Goal: Find specific page/section: Find specific page/section

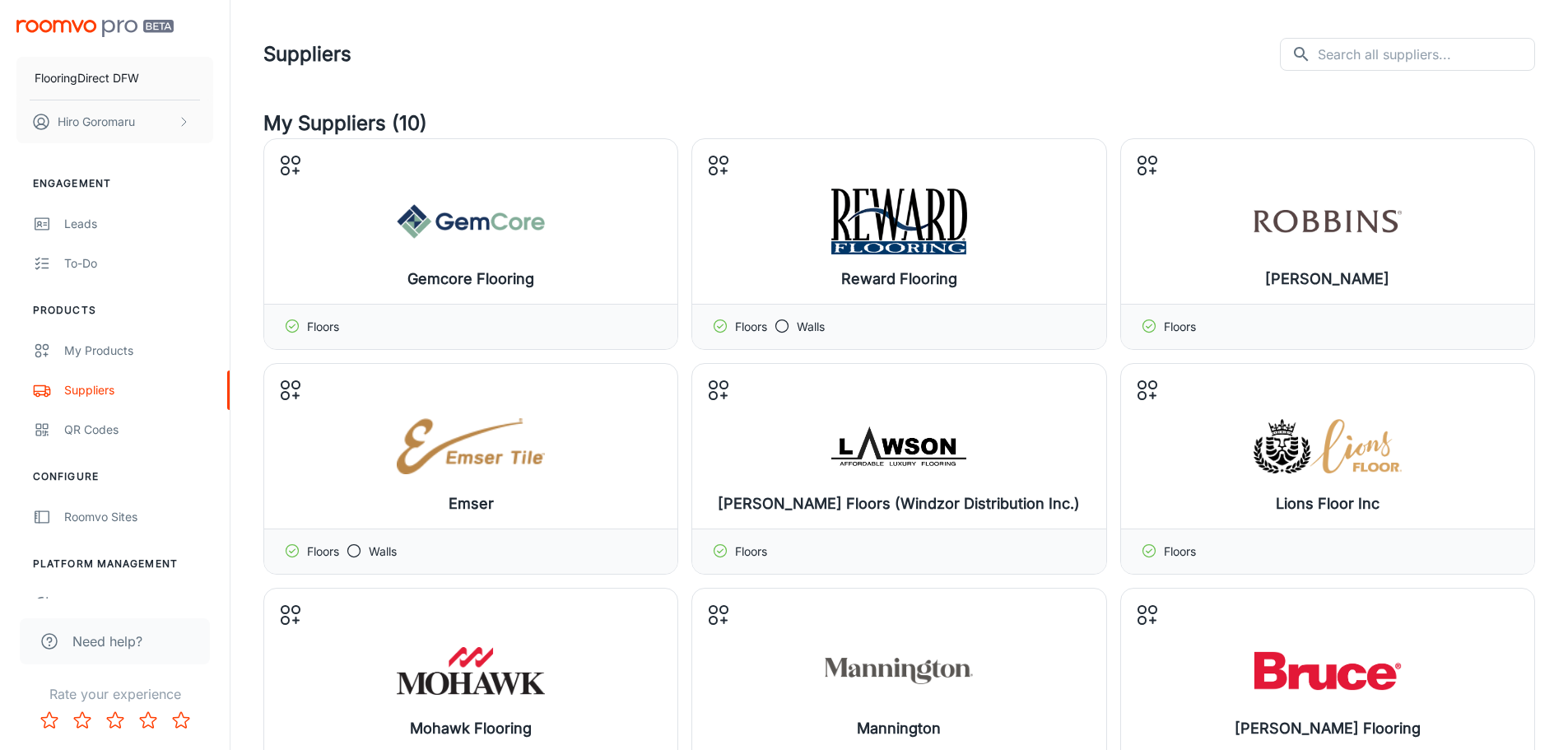
scroll to position [247, 0]
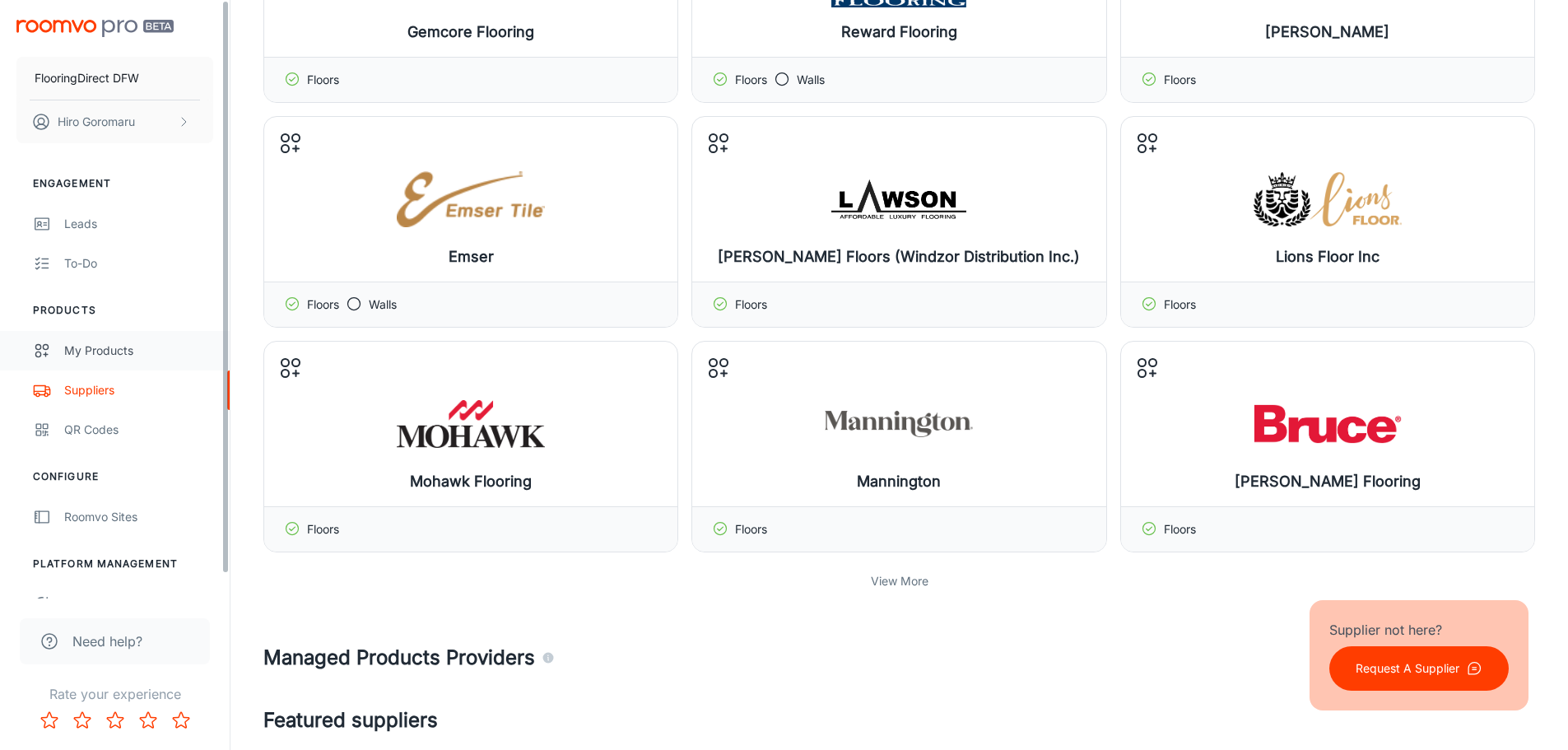
click at [92, 347] on div "My Products" at bounding box center [139, 350] width 149 height 18
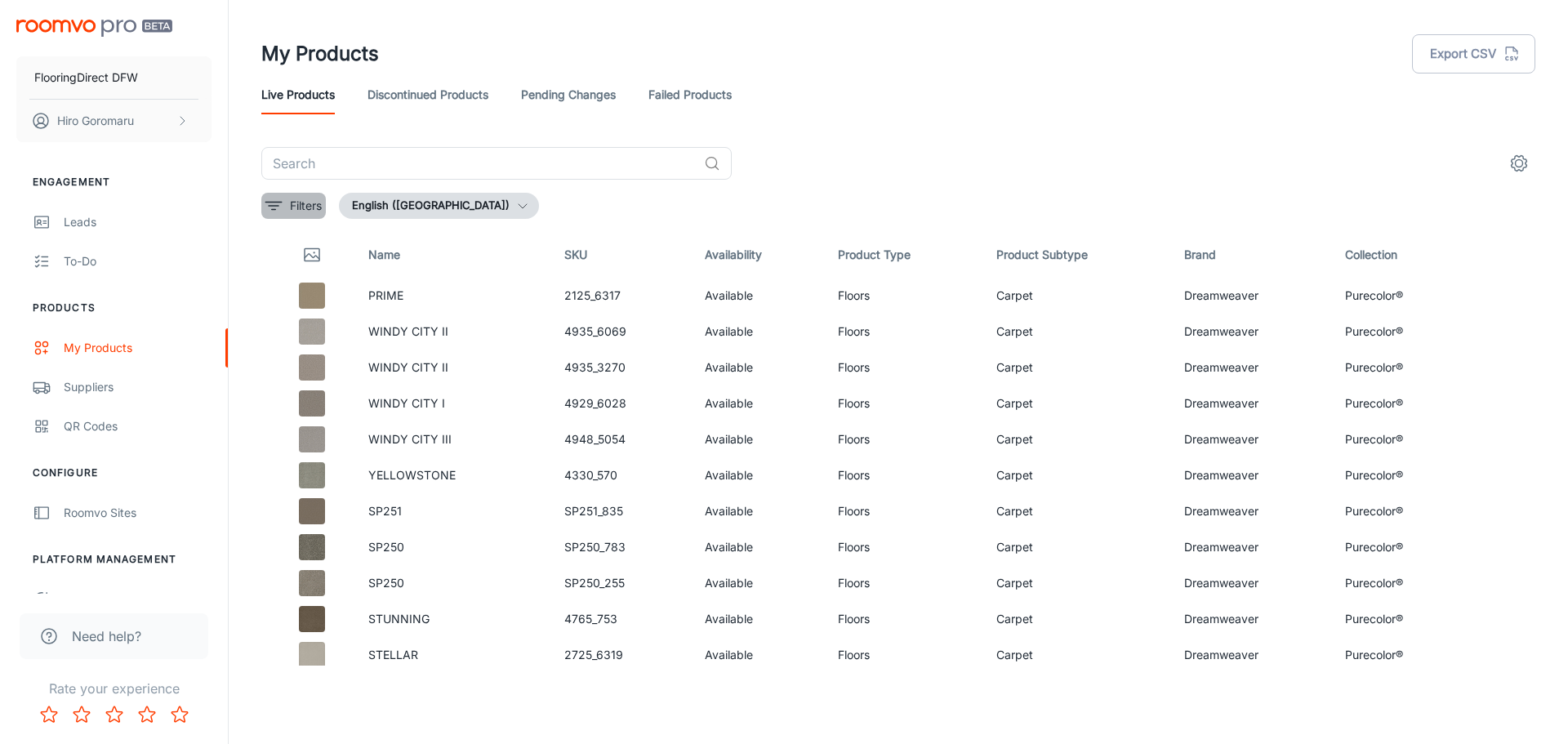
click at [293, 206] on p "Filters" at bounding box center [306, 205] width 32 height 18
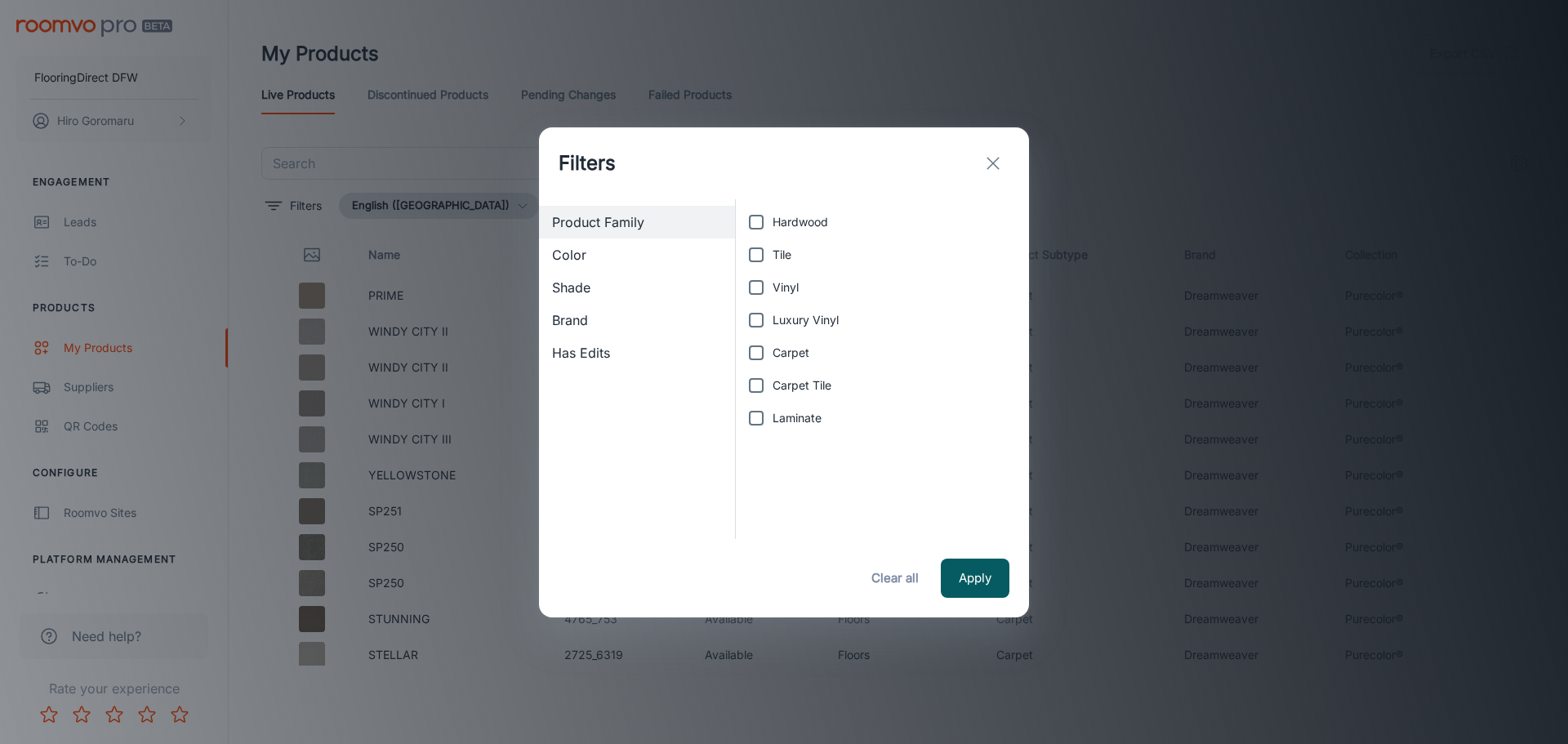
click at [581, 317] on span "Brand" at bounding box center [637, 319] width 169 height 20
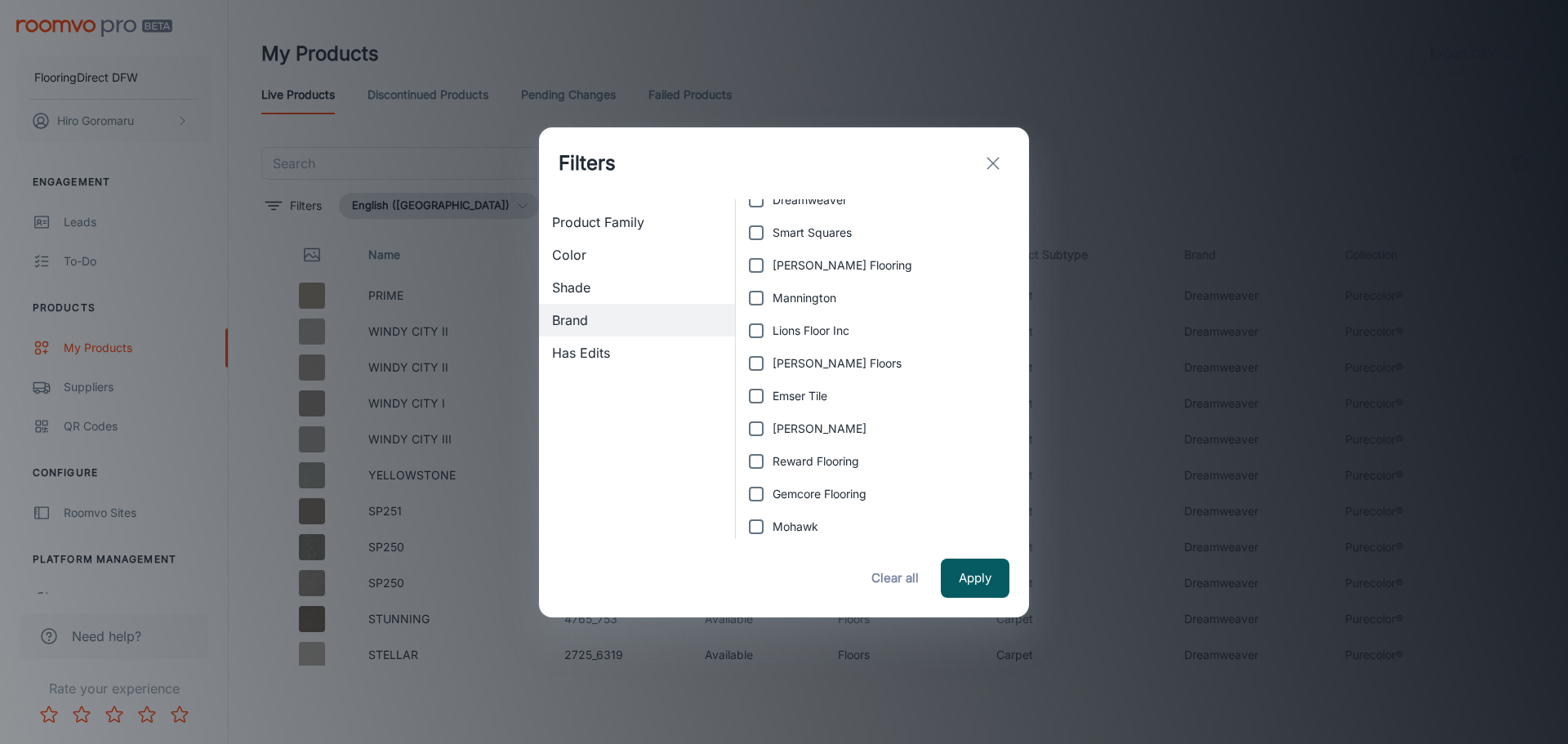
scroll to position [33, 0]
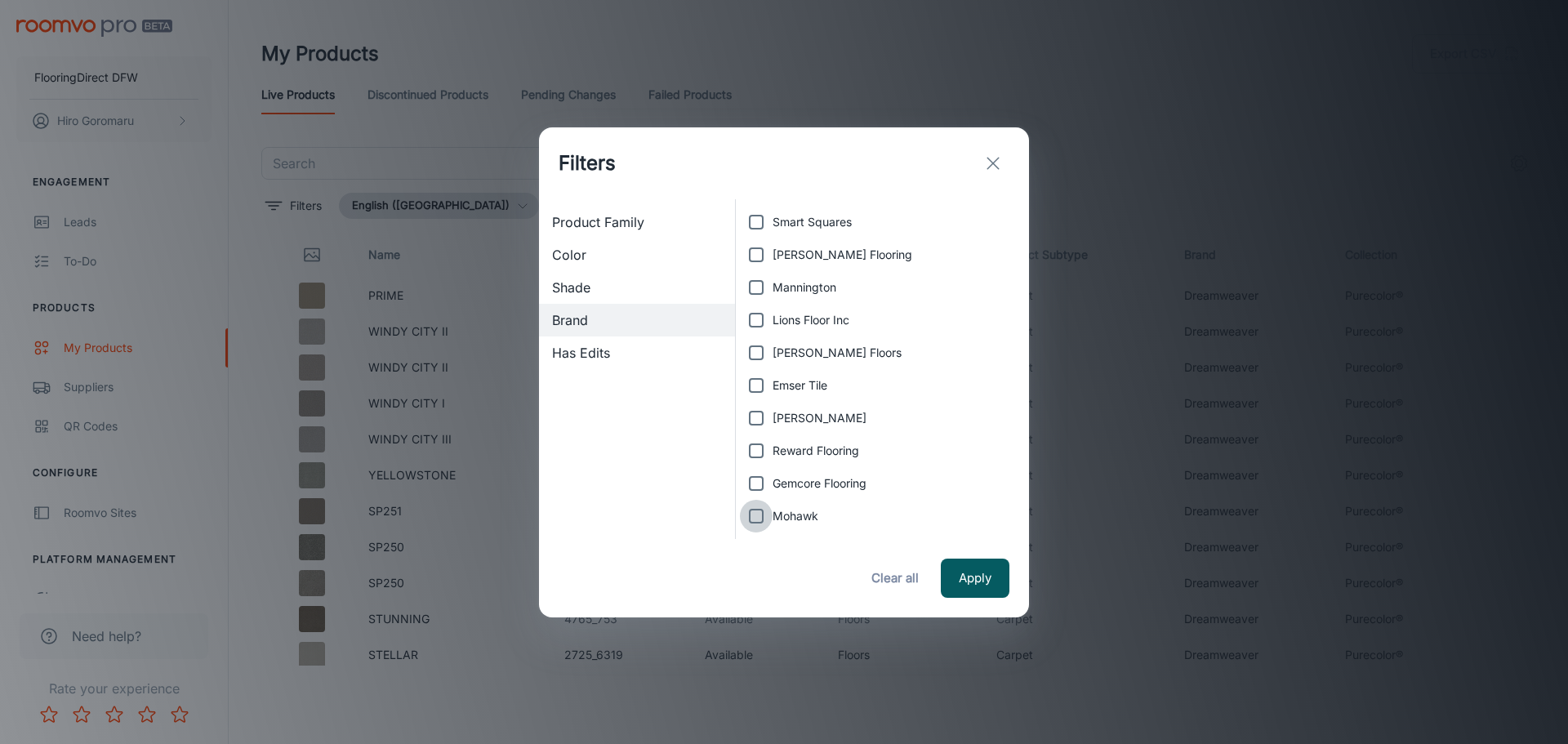
click at [761, 509] on input "Mohawk" at bounding box center [755, 516] width 33 height 33
checkbox input "true"
click at [976, 576] on button "Apply" at bounding box center [975, 578] width 68 height 39
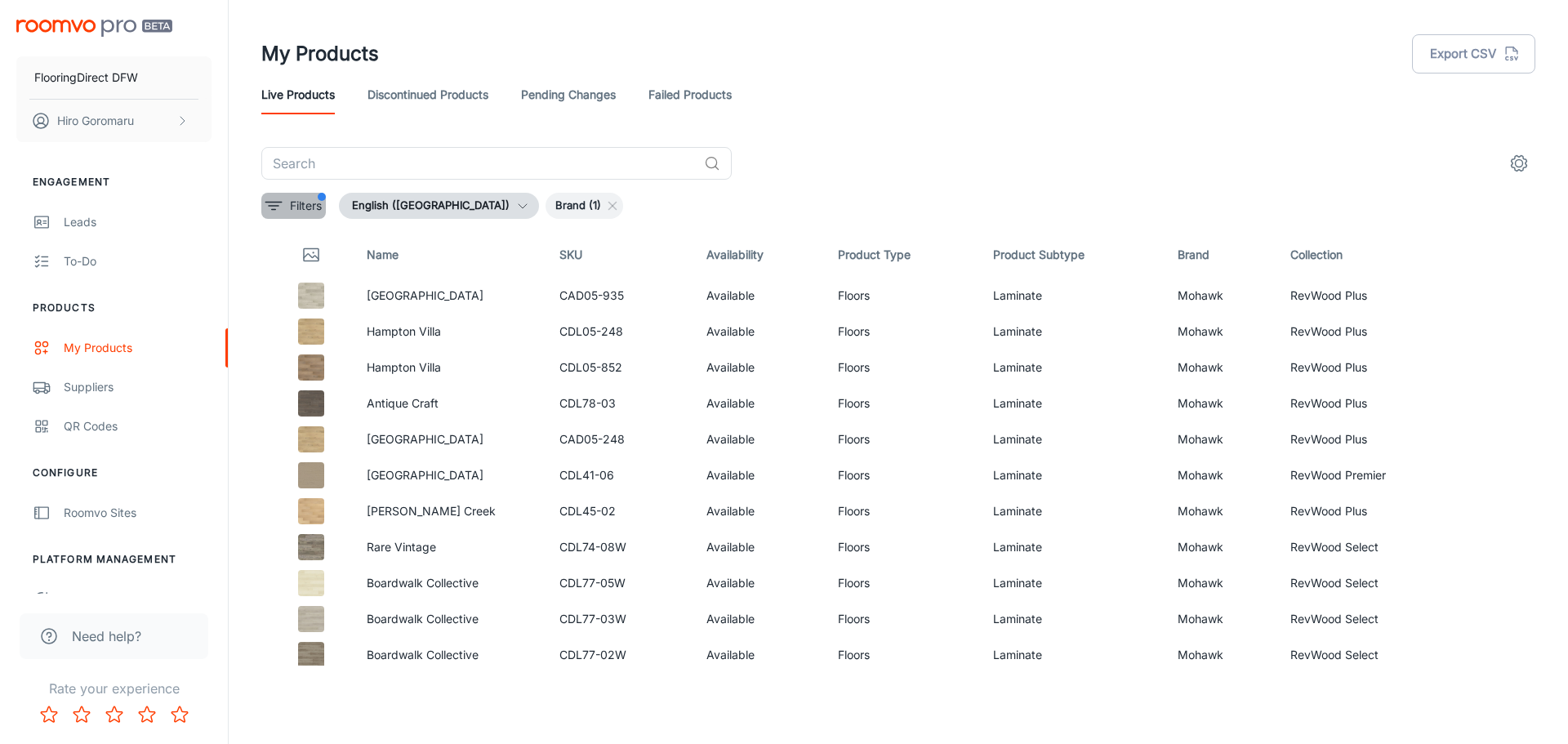
click at [293, 211] on p "Filters" at bounding box center [306, 205] width 32 height 18
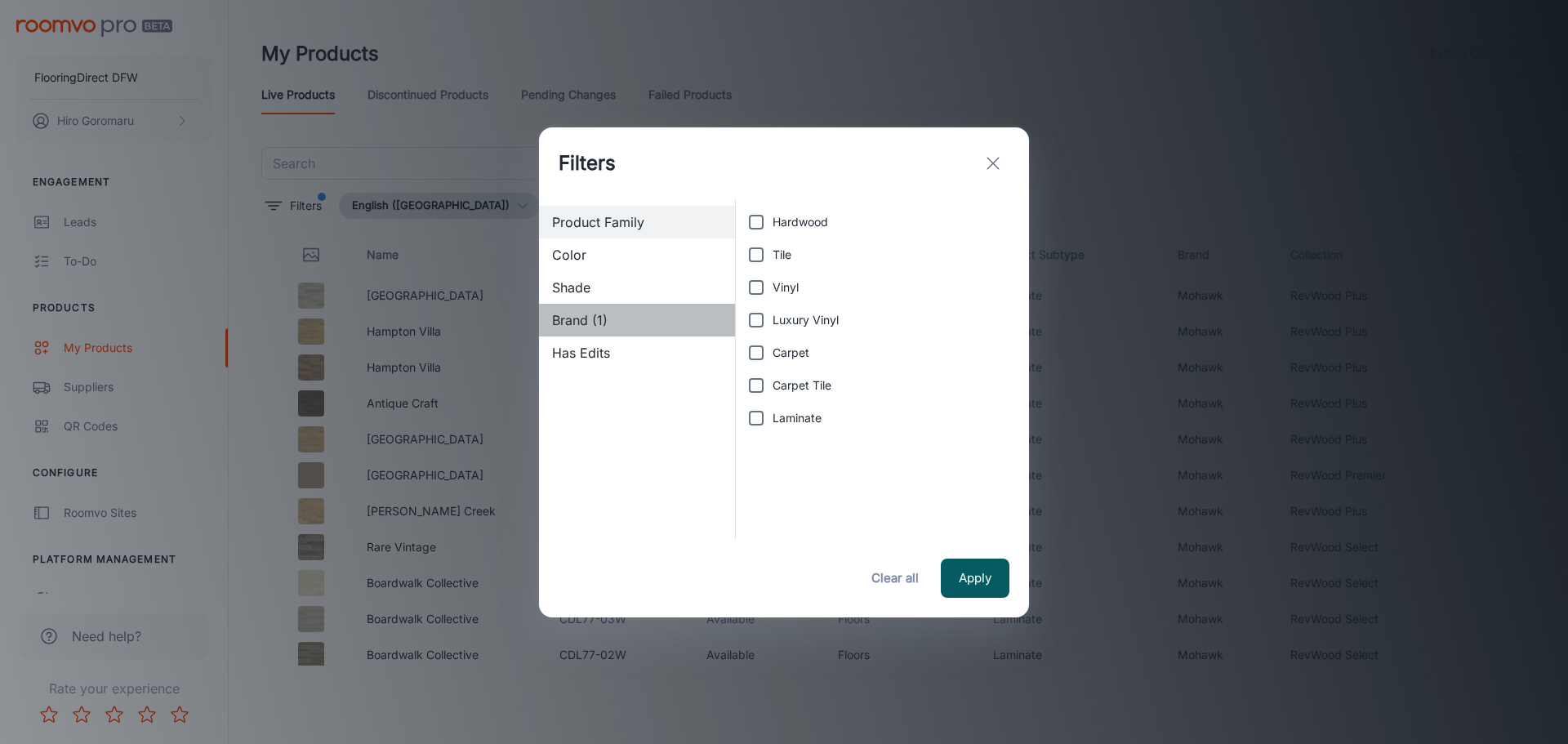
click at [594, 317] on span "Brand (1)" at bounding box center [637, 319] width 169 height 20
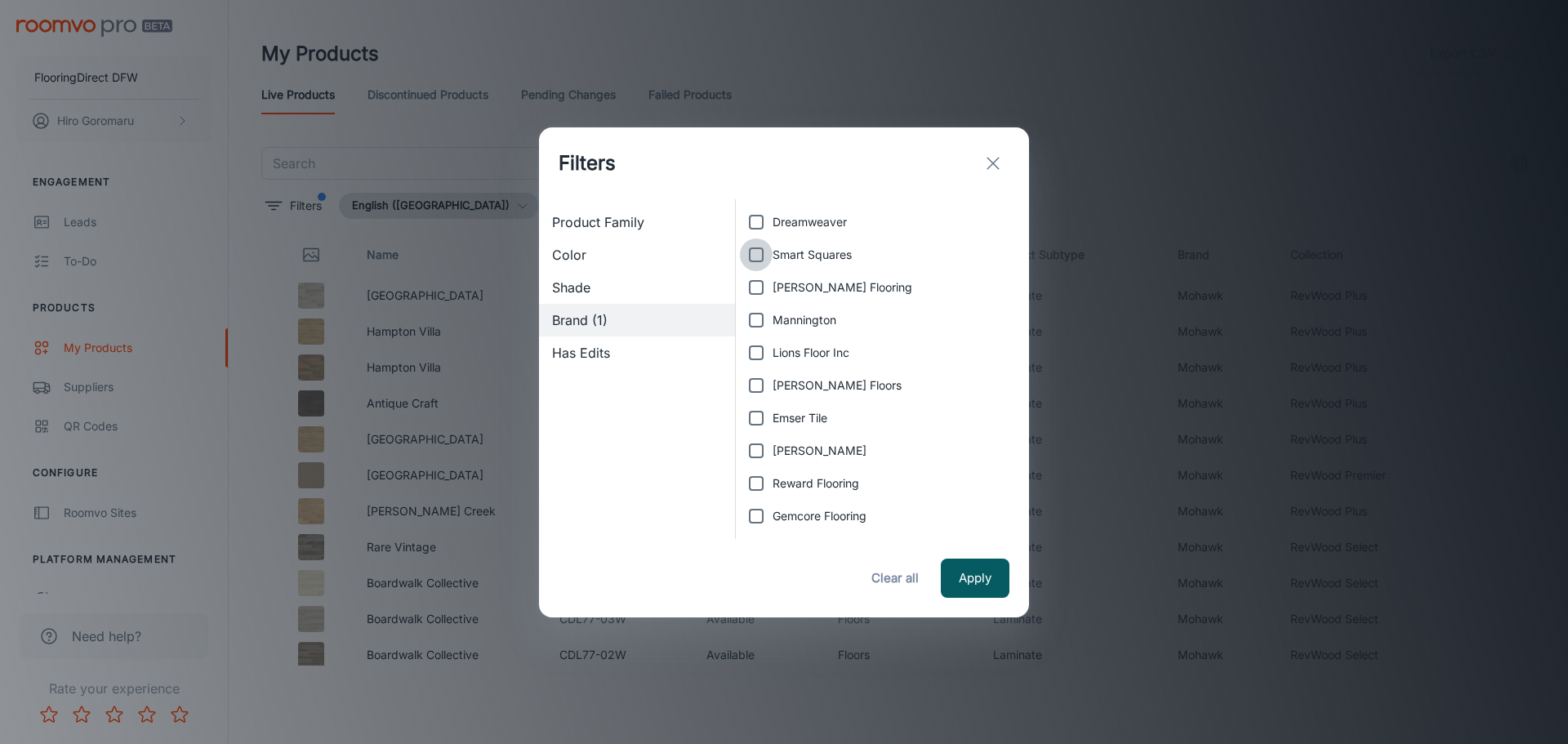
click at [758, 256] on input "Smart Squares" at bounding box center [755, 255] width 33 height 33
checkbox input "true"
click at [756, 515] on input "Mohawk" at bounding box center [755, 516] width 33 height 33
checkbox input "false"
drag, startPoint x: 979, startPoint y: 572, endPoint x: 969, endPoint y: 572, distance: 10.0
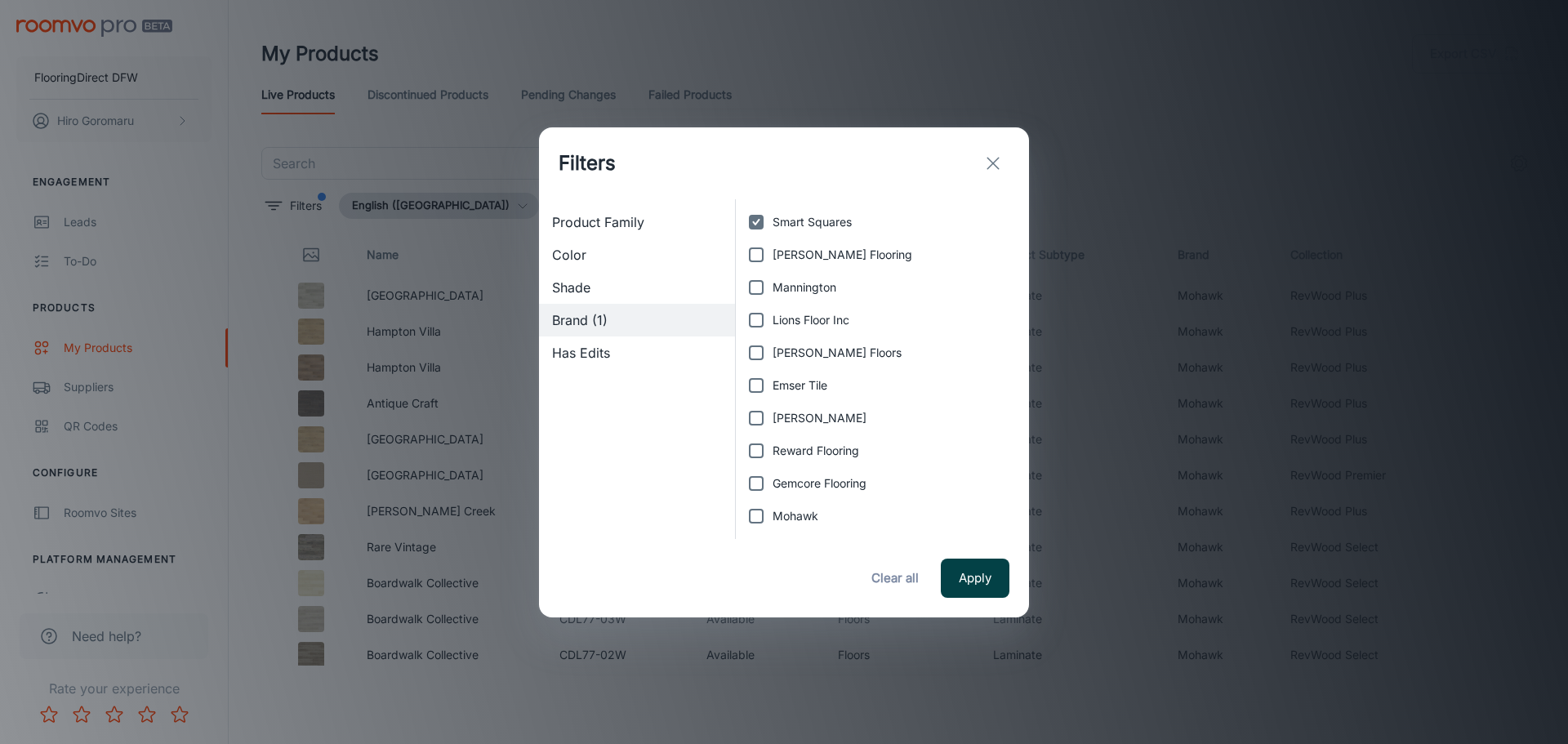
click at [980, 572] on button "Apply" at bounding box center [975, 578] width 68 height 39
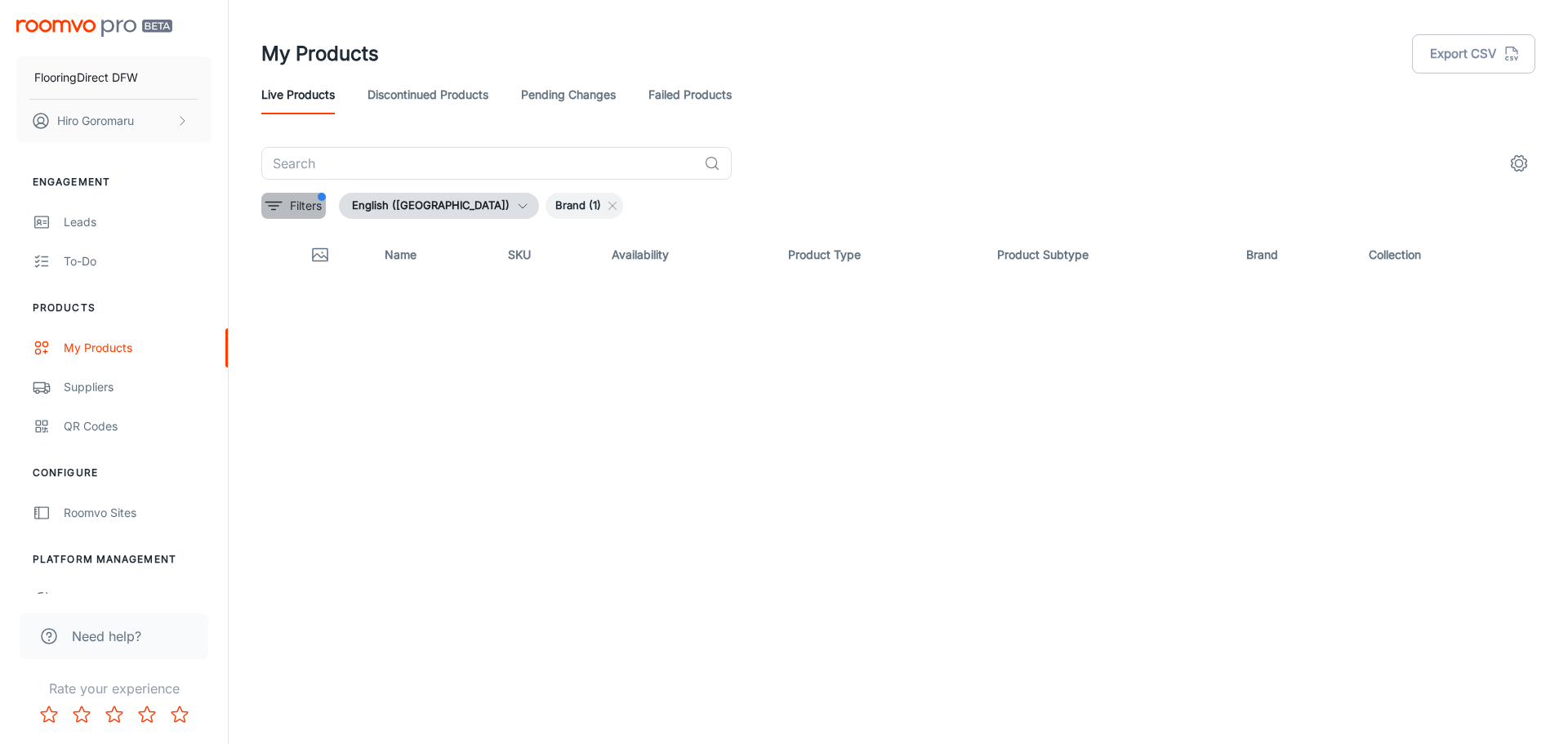
click at [296, 208] on p "Filters" at bounding box center [306, 205] width 32 height 18
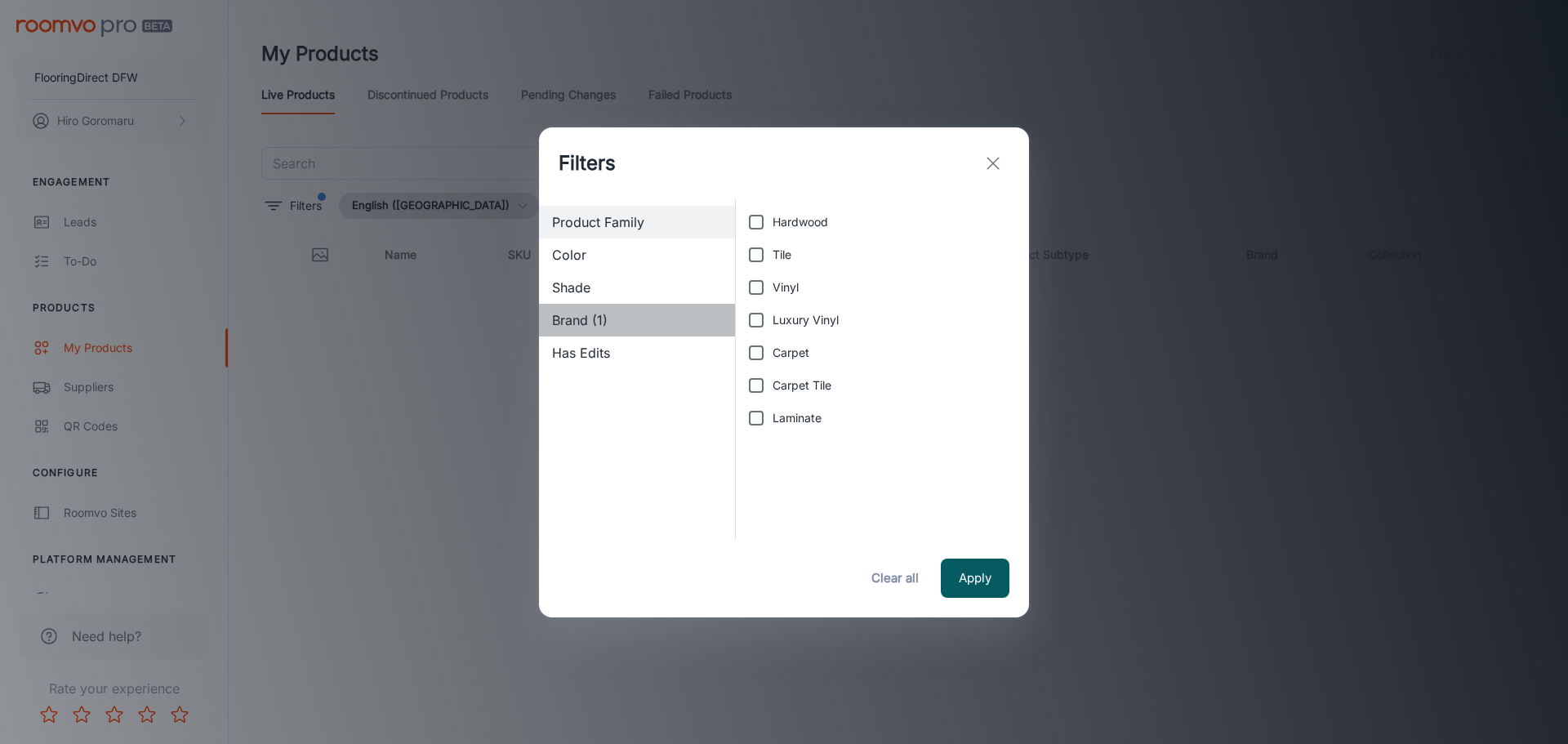
click at [609, 320] on span "Brand (1)" at bounding box center [637, 319] width 169 height 20
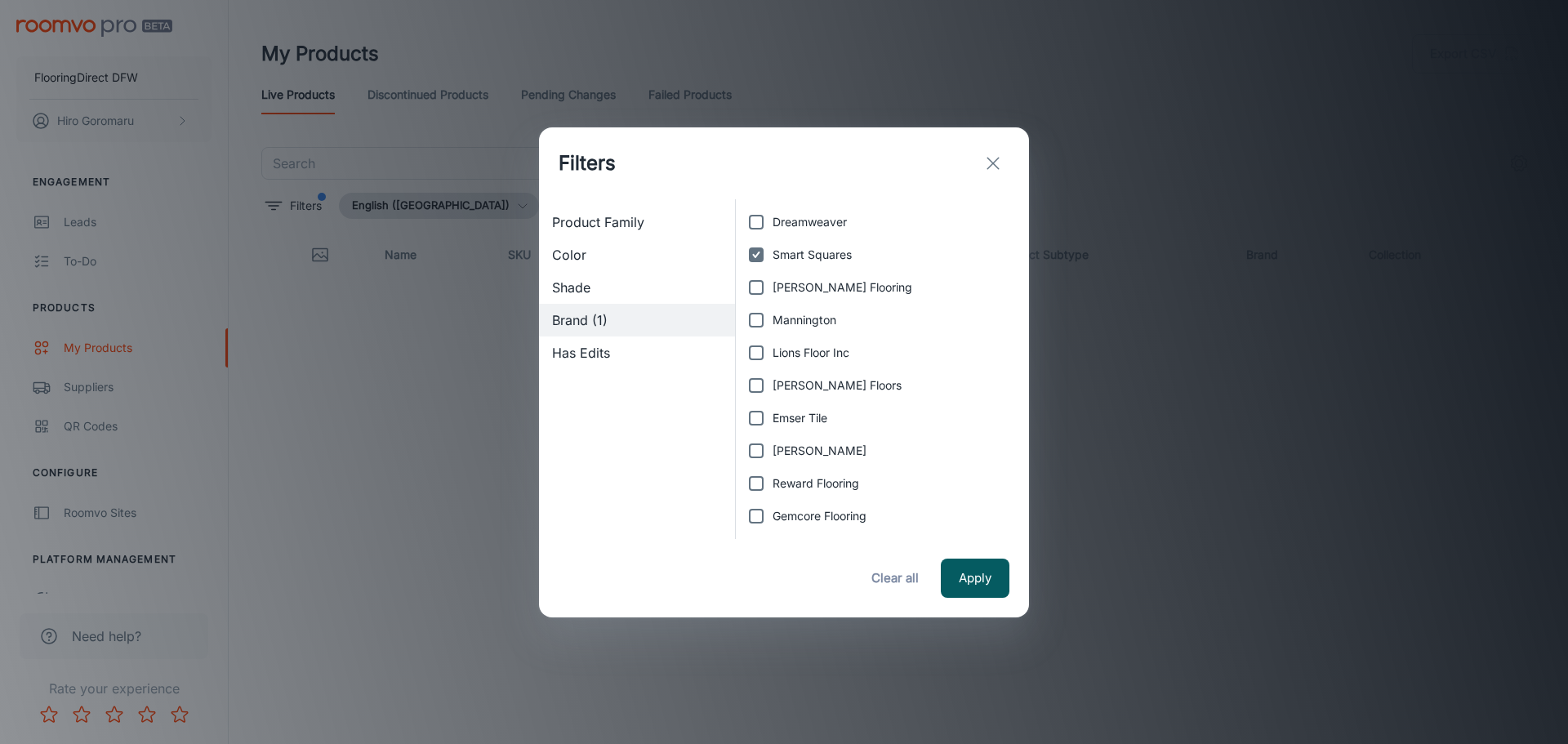
click at [760, 256] on input "Smart Squares" at bounding box center [755, 255] width 33 height 33
checkbox input "false"
click at [758, 511] on input "Mohawk" at bounding box center [755, 516] width 33 height 33
checkbox input "true"
click at [979, 582] on button "Apply" at bounding box center [975, 578] width 68 height 39
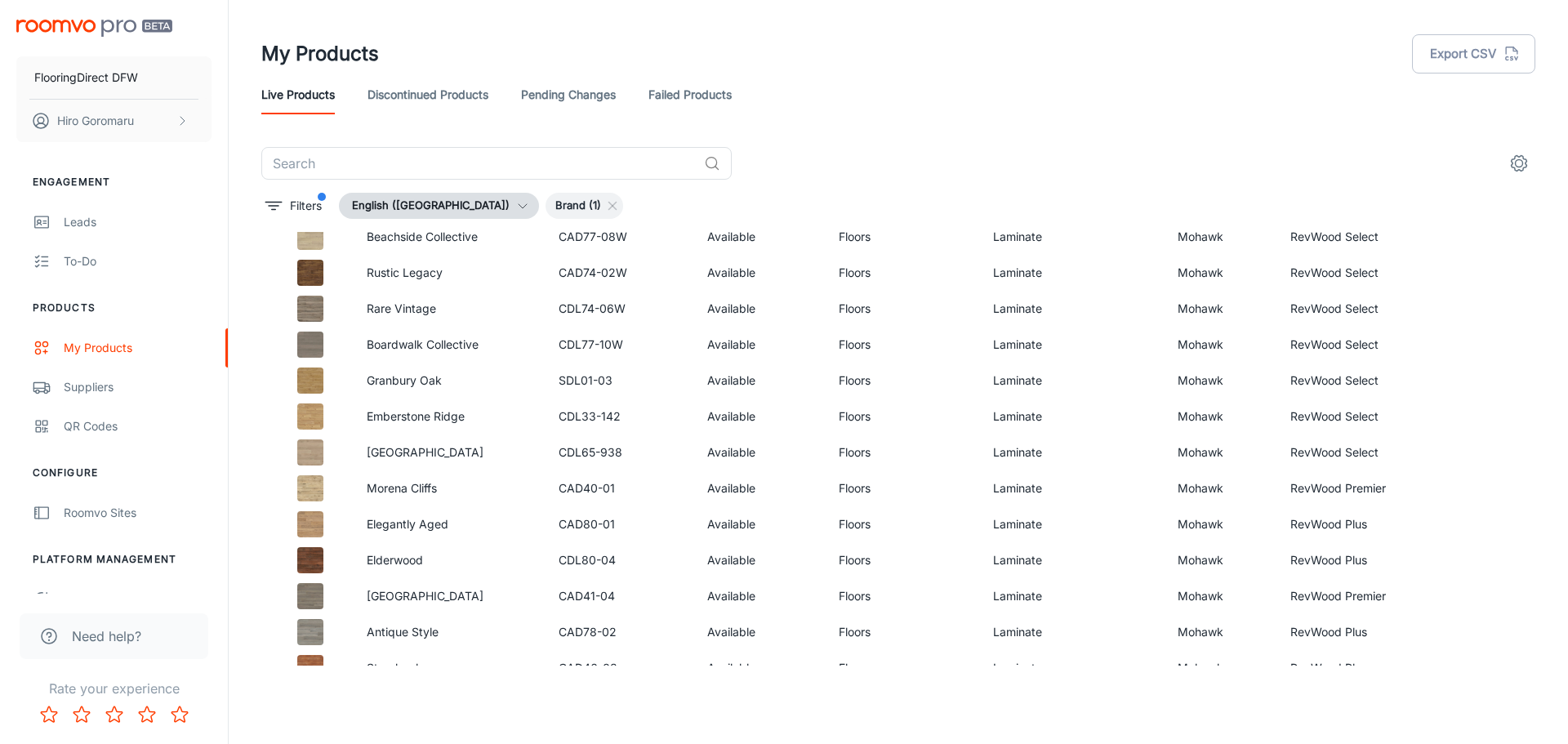
scroll to position [1911, 0]
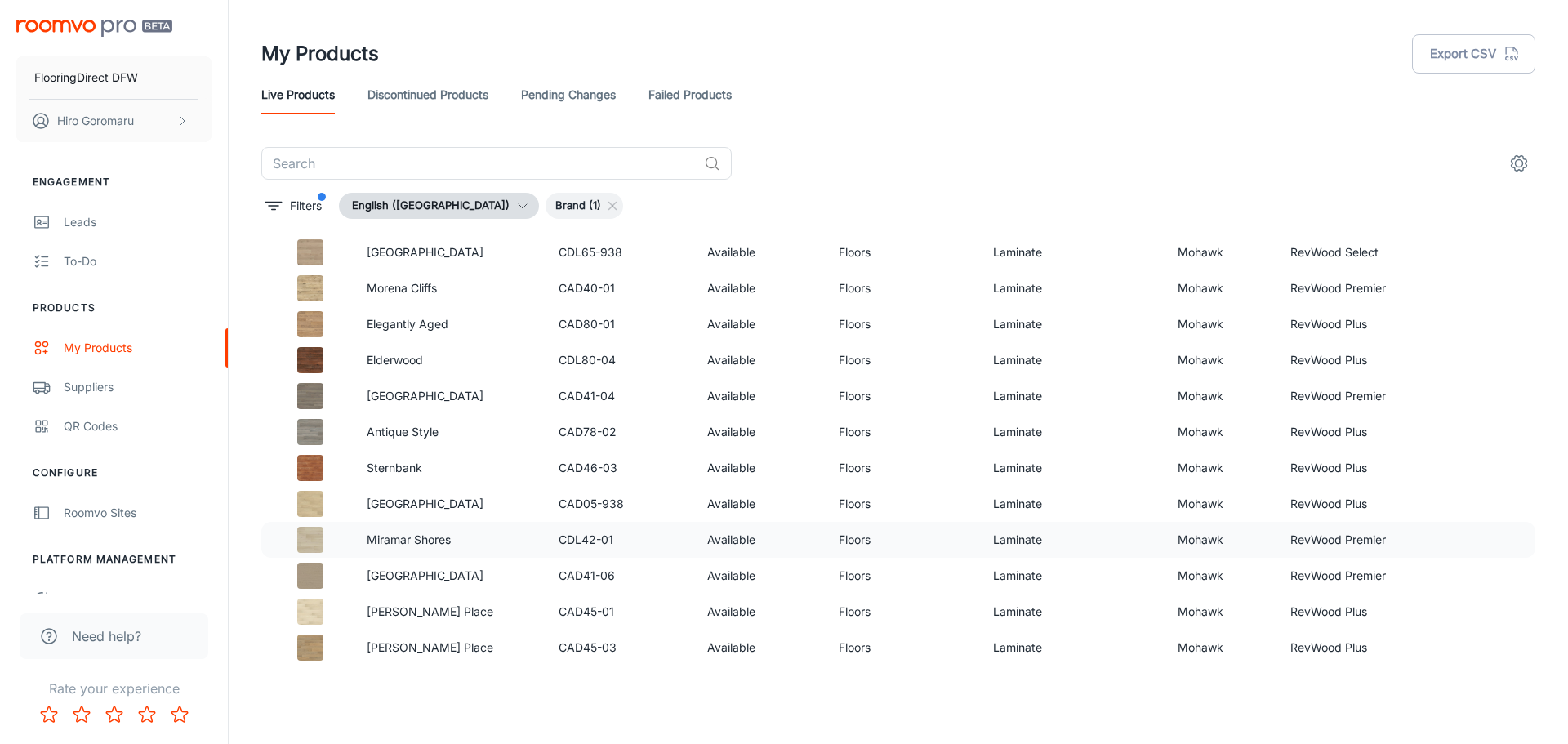
click at [425, 533] on p "Miramar Shores" at bounding box center [449, 539] width 166 height 18
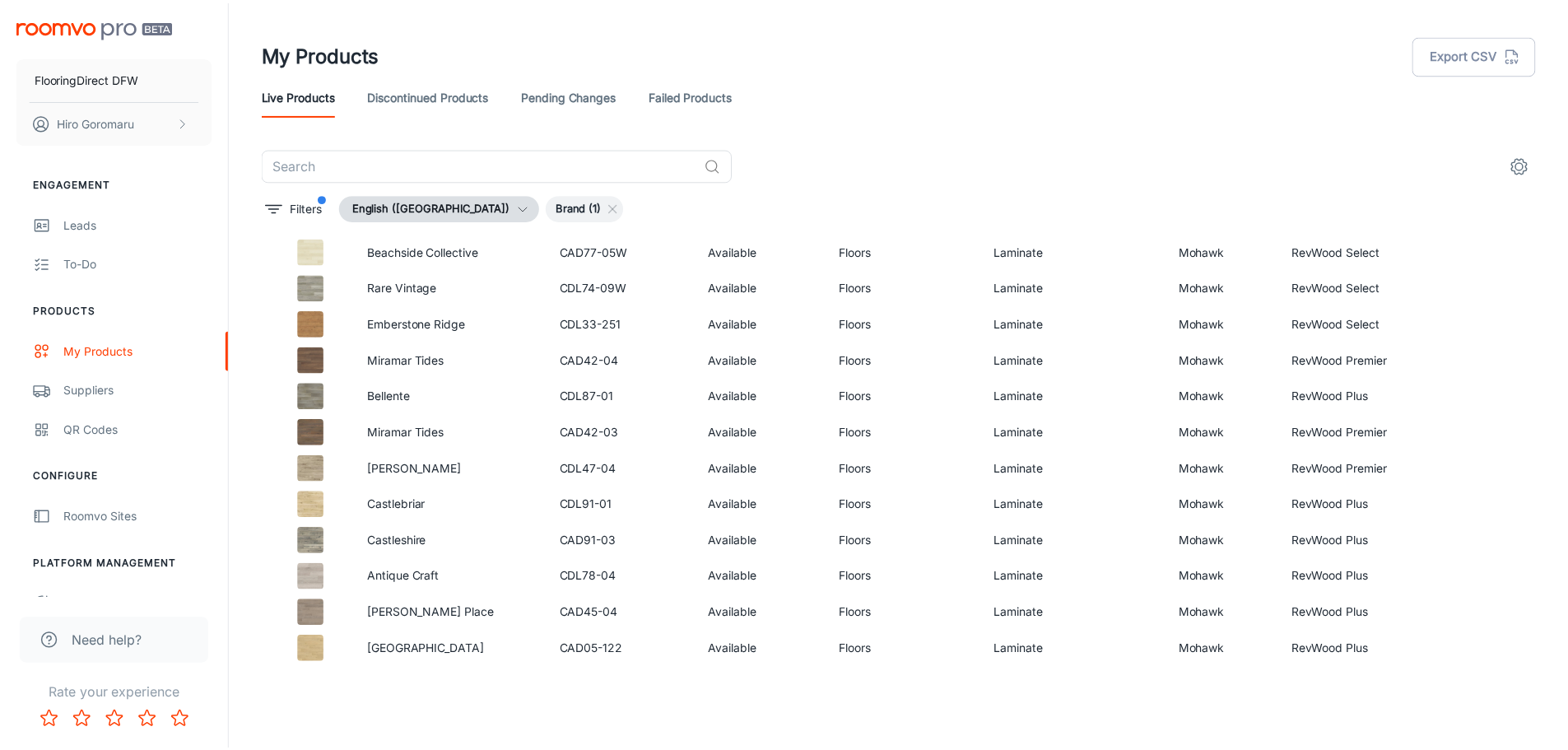
scroll to position [0, 0]
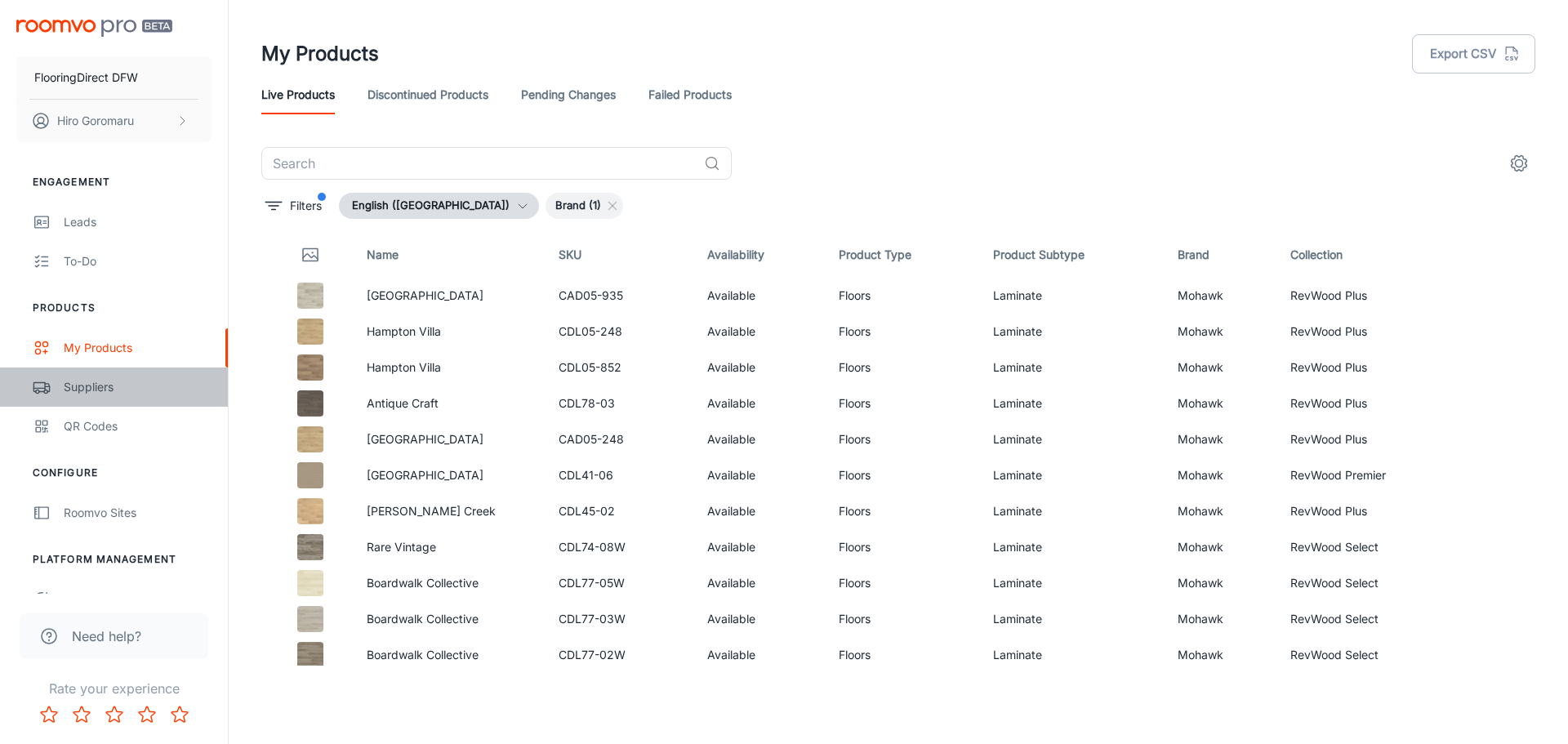
click at [107, 374] on link "Suppliers" at bounding box center [113, 387] width 227 height 39
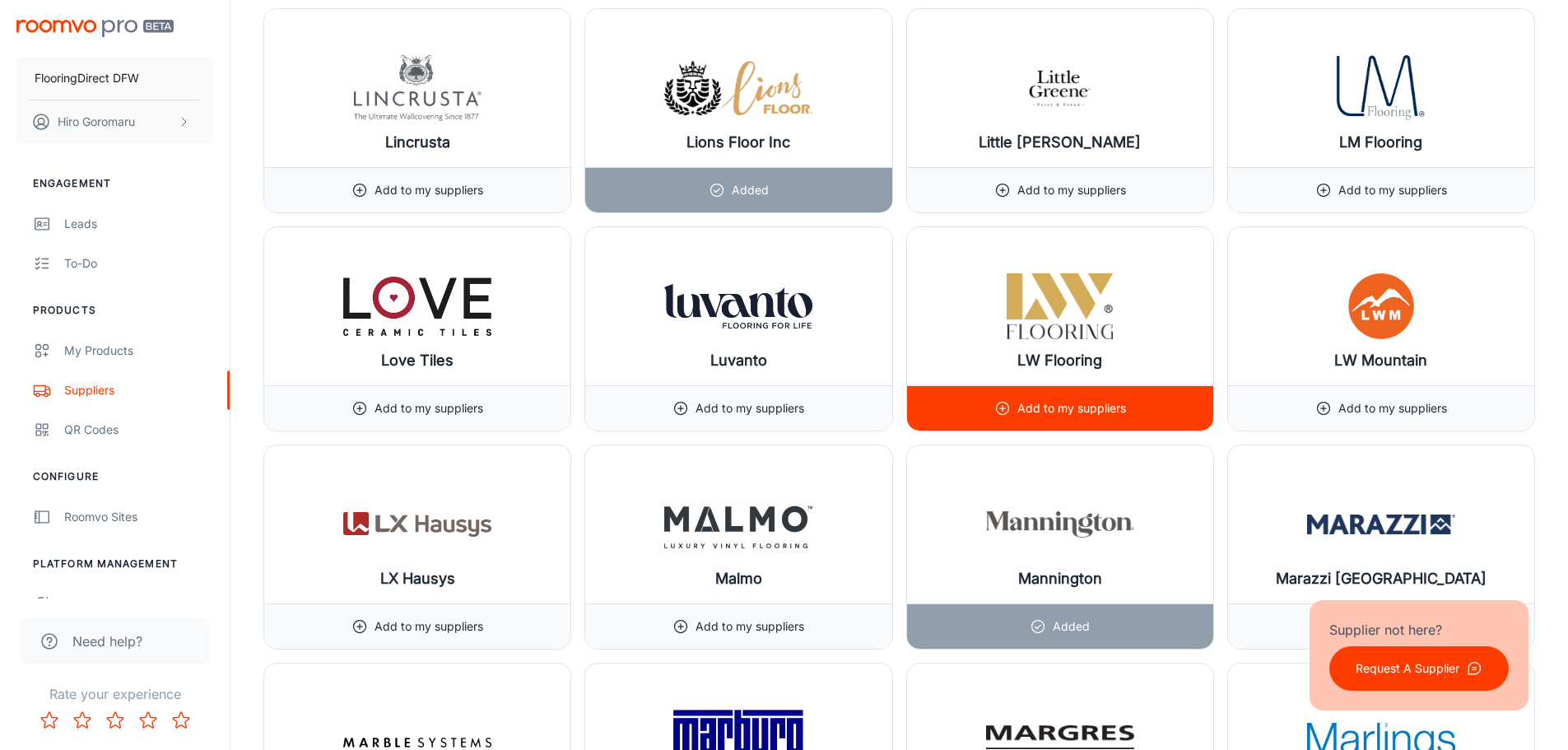
scroll to position [12700, 0]
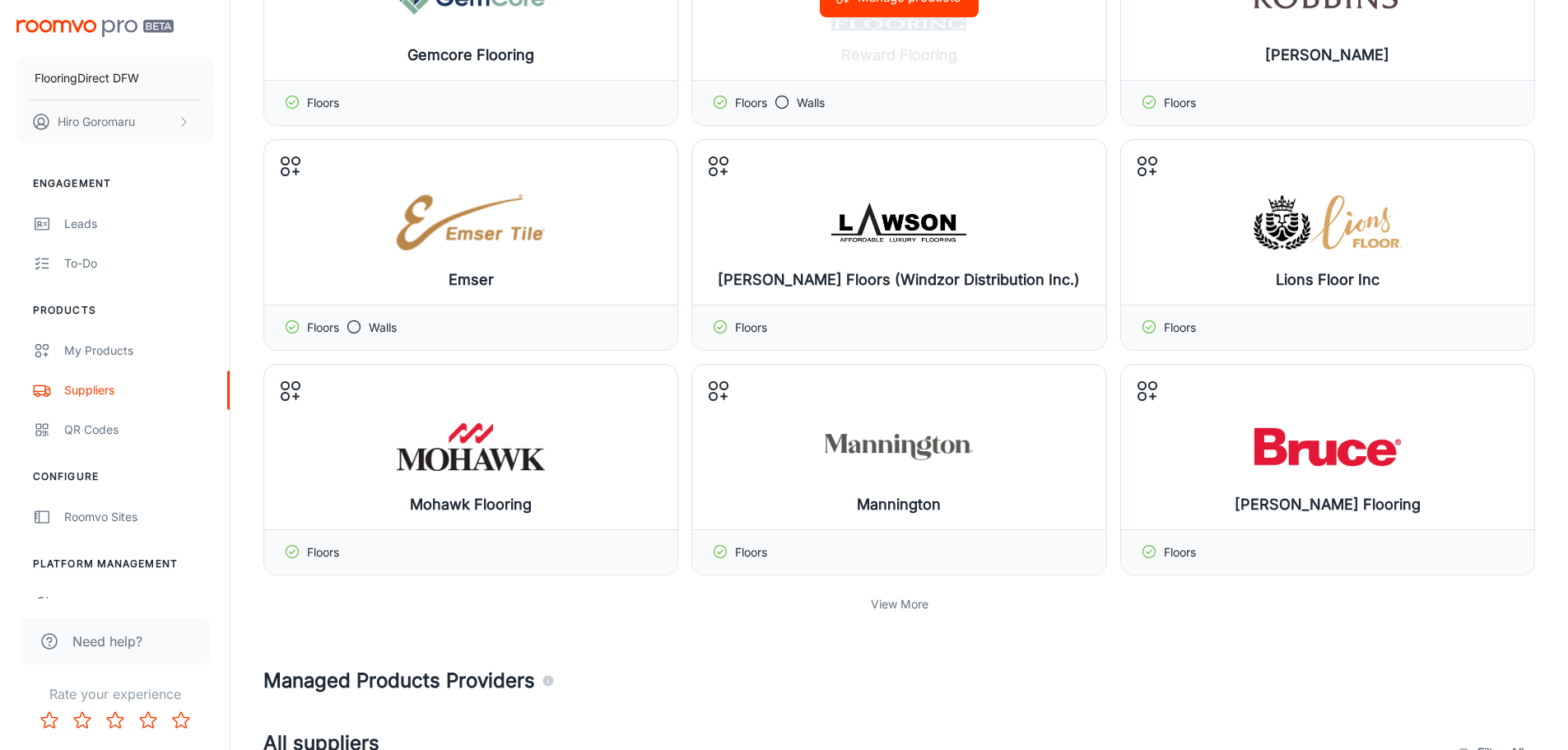
scroll to position [247, 0]
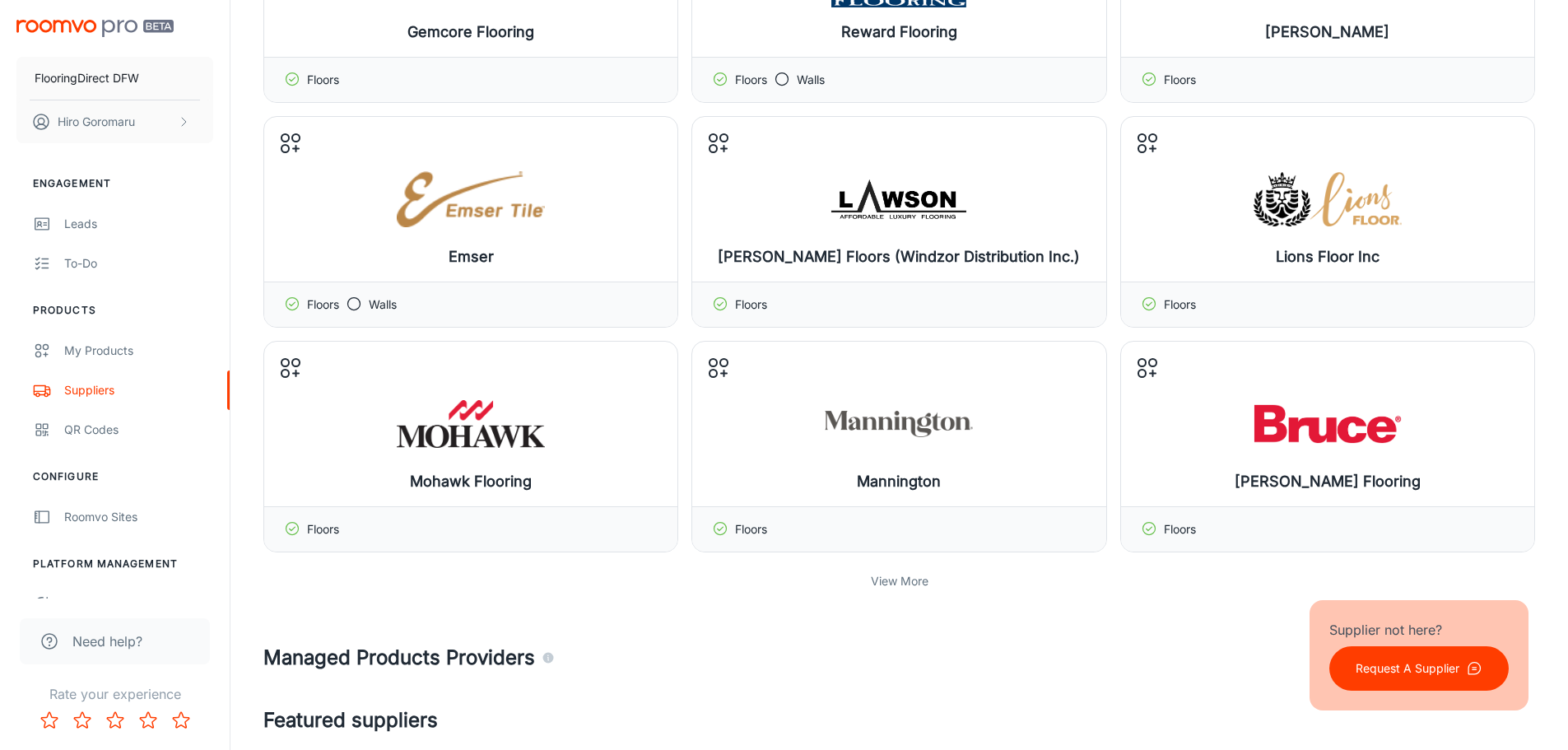
click at [911, 586] on p "View More" at bounding box center [899, 580] width 58 height 18
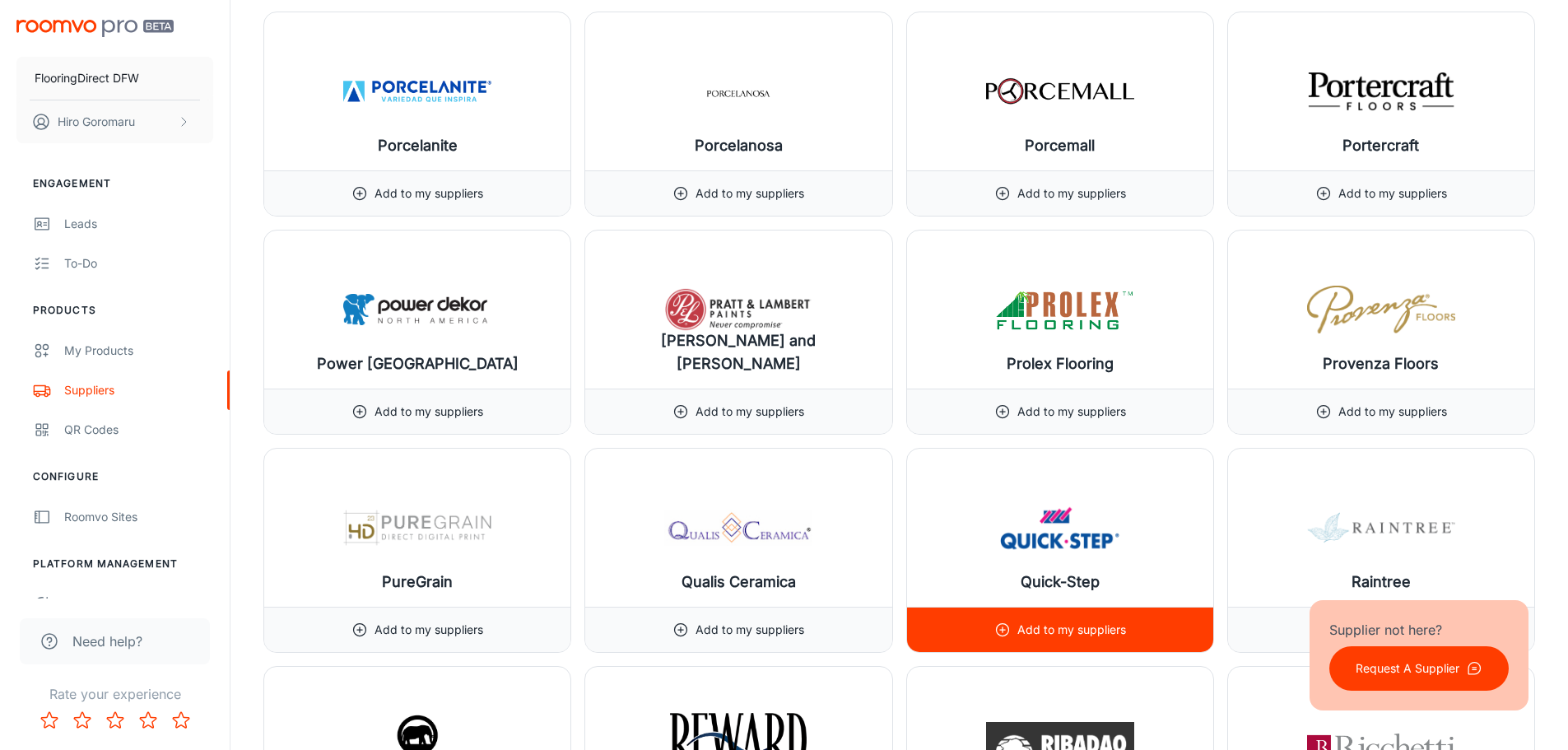
scroll to position [16293, 0]
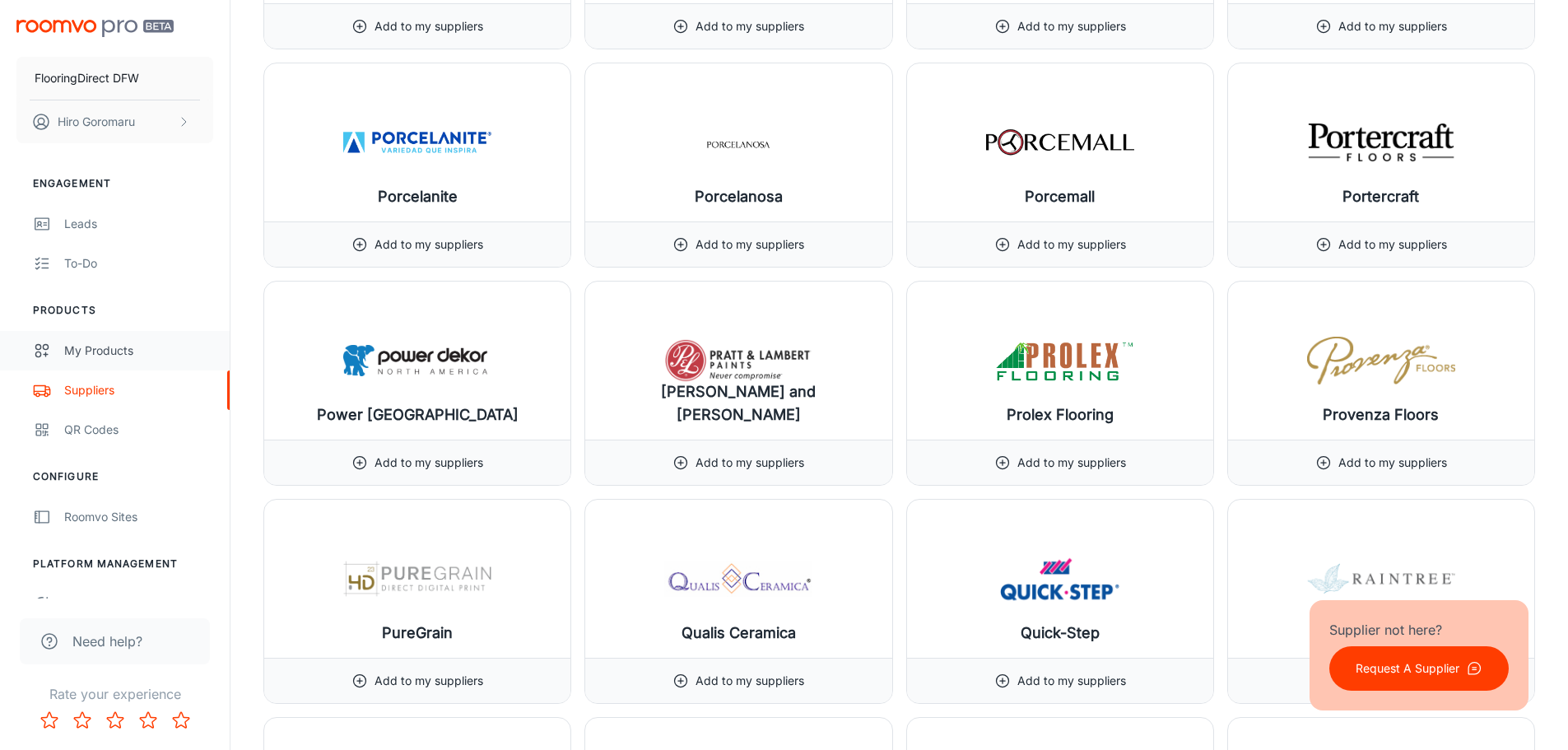
click at [126, 356] on div "My Products" at bounding box center [139, 350] width 149 height 18
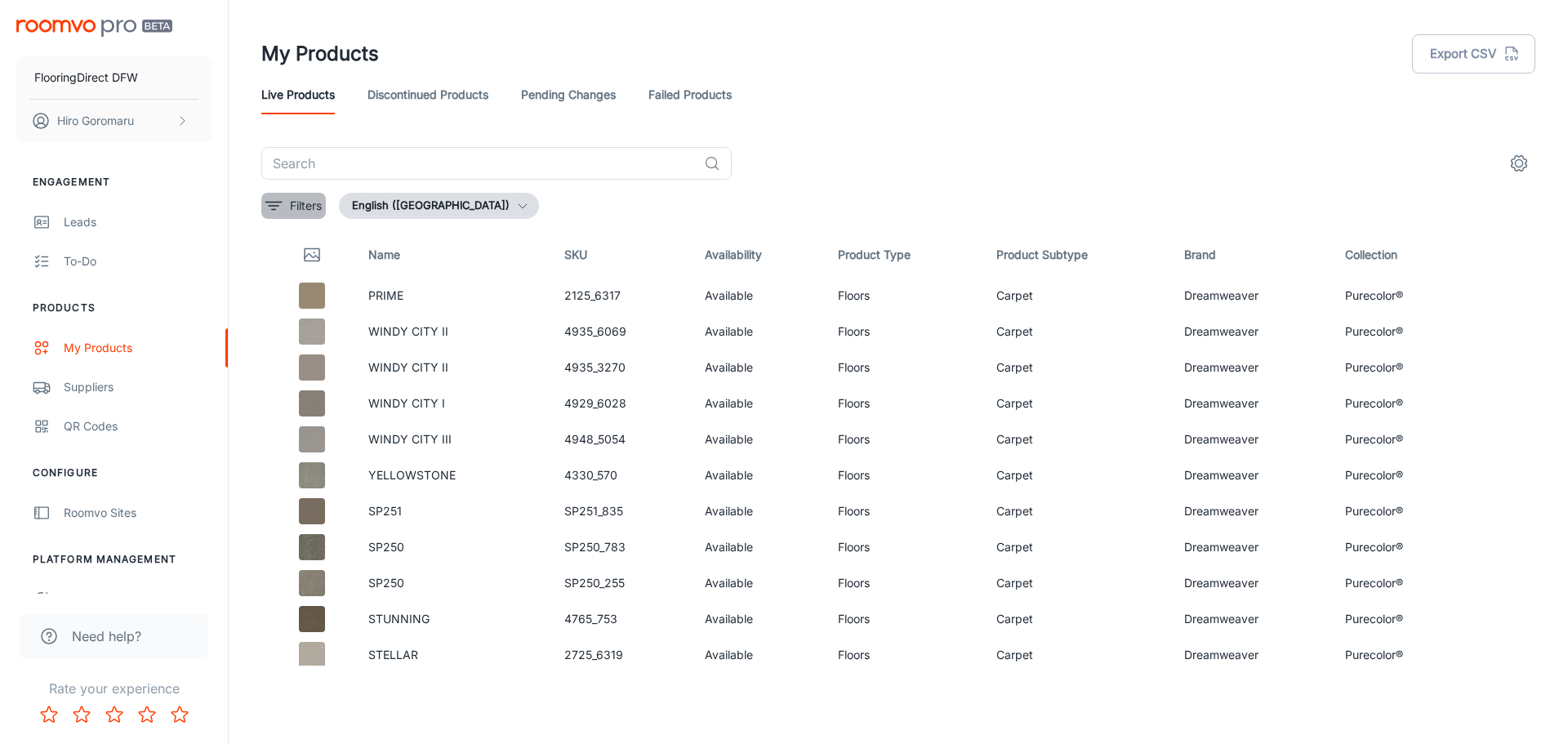
click at [310, 201] on p "Filters" at bounding box center [306, 205] width 32 height 18
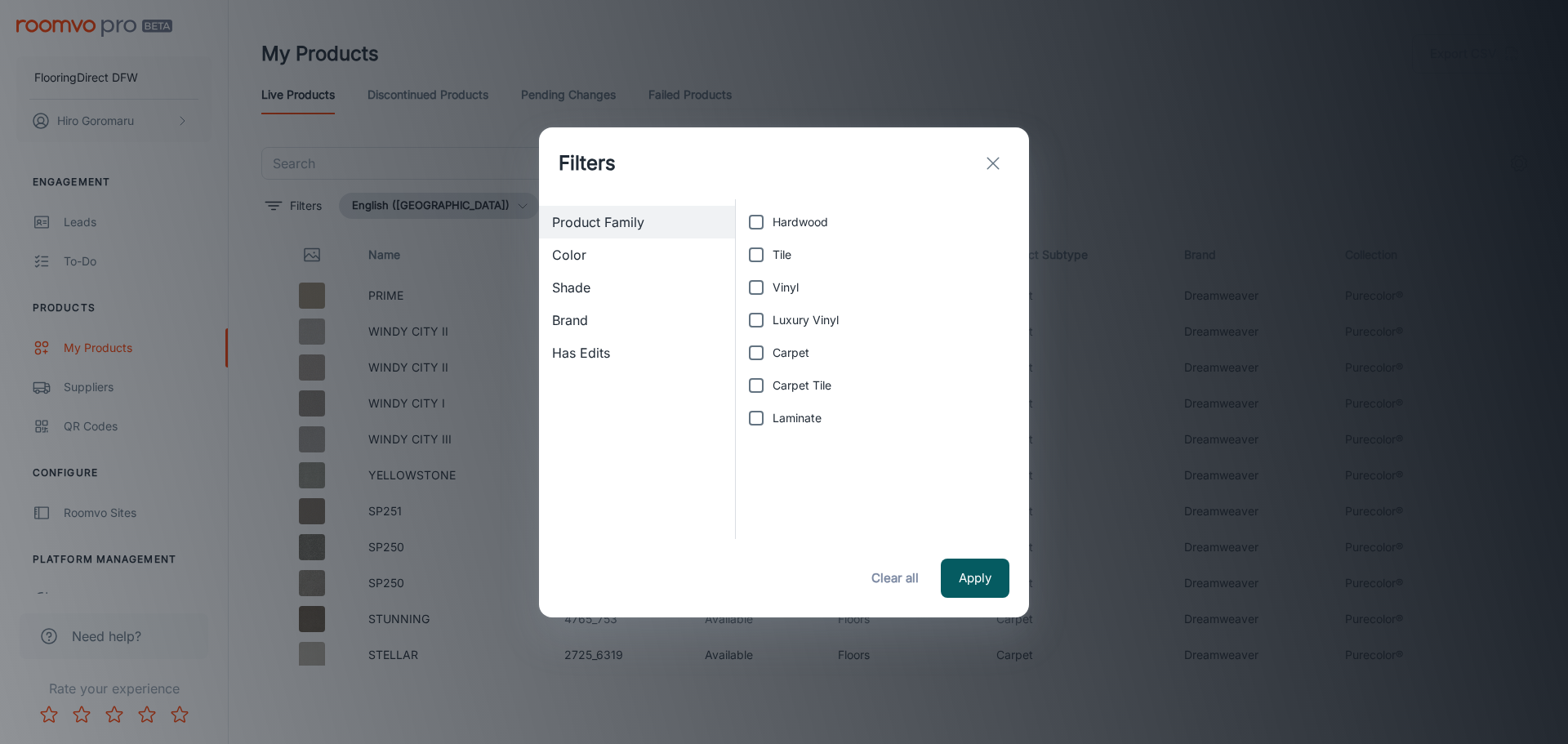
click at [591, 318] on span "Brand" at bounding box center [637, 319] width 169 height 20
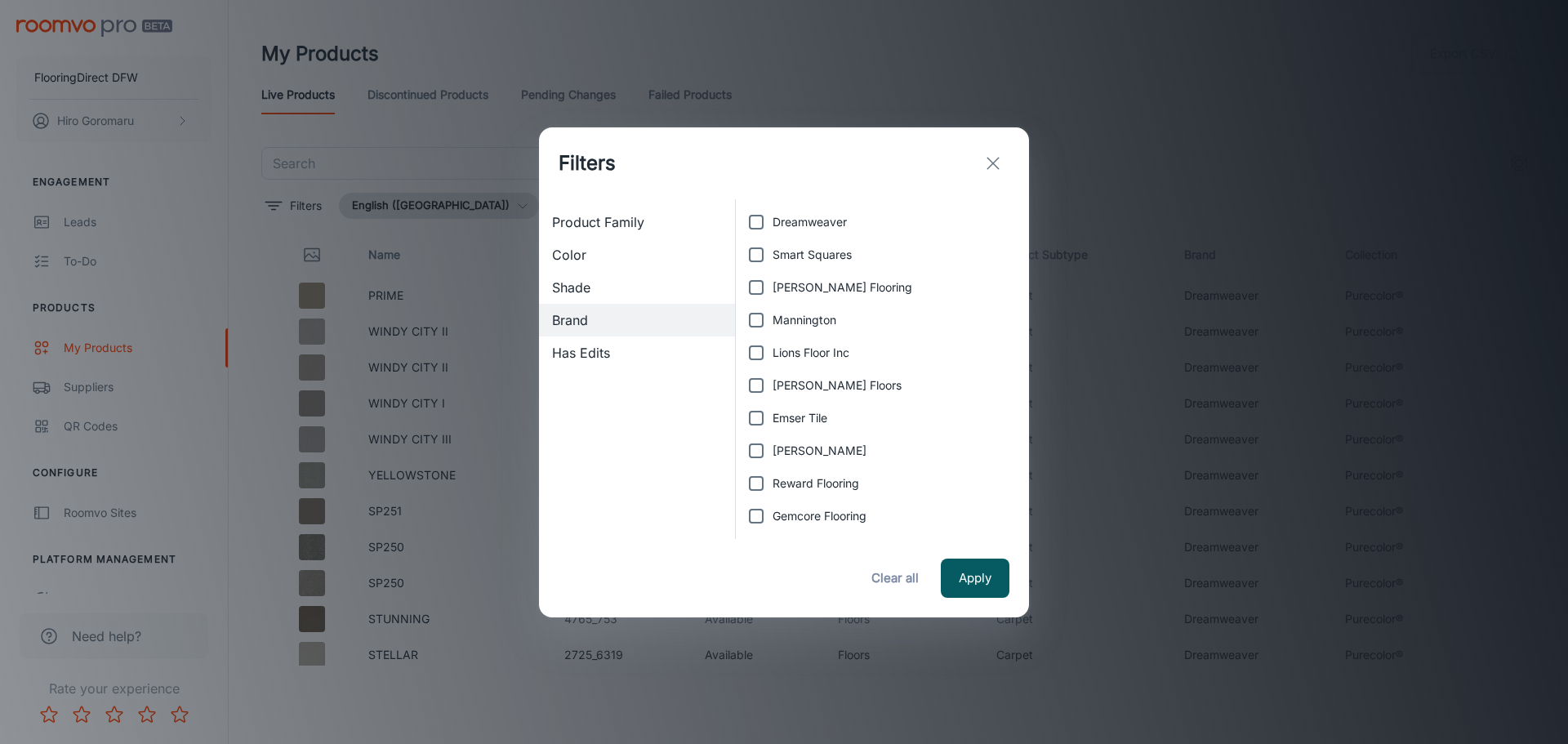
click at [996, 161] on icon "exit" at bounding box center [992, 163] width 20 height 20
